Goal: Find specific page/section: Find specific page/section

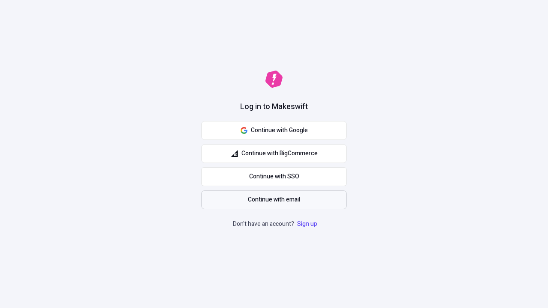
click at [274, 200] on span "Continue with email" at bounding box center [274, 199] width 52 height 9
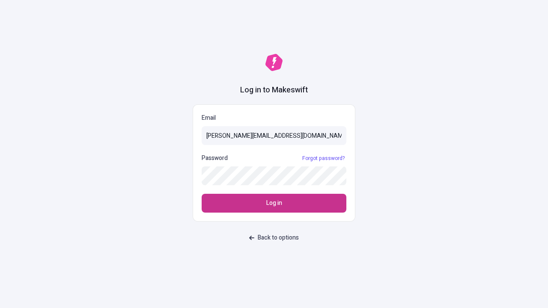
click at [274, 203] on span "Log in" at bounding box center [274, 202] width 16 height 9
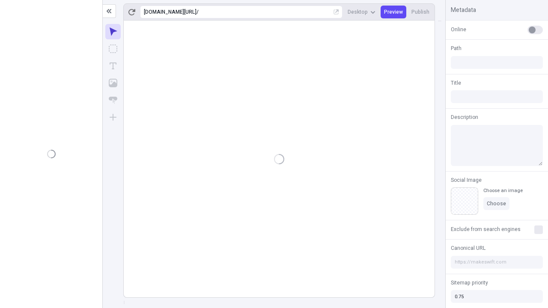
type input "/deep-link-soluta"
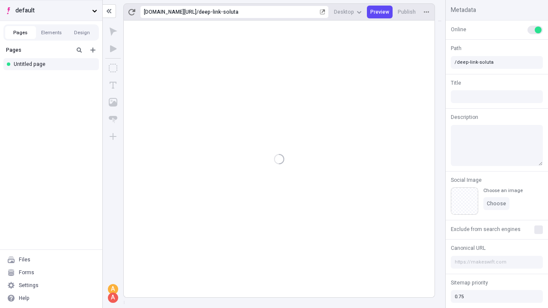
click at [51, 10] on span "default" at bounding box center [51, 10] width 73 height 9
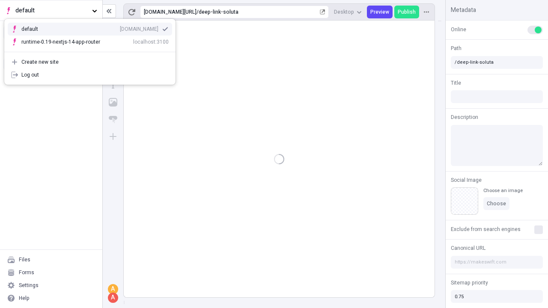
click at [120, 27] on div "[DOMAIN_NAME]" at bounding box center [139, 29] width 38 height 7
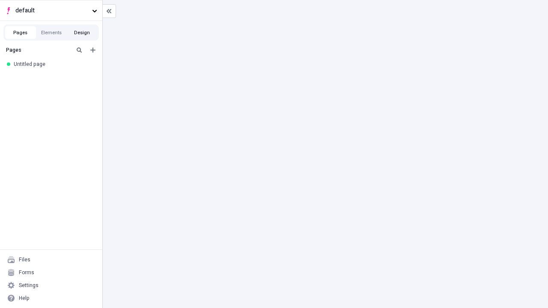
click at [82, 33] on button "Design" at bounding box center [82, 32] width 31 height 13
